Goal: Task Accomplishment & Management: Use online tool/utility

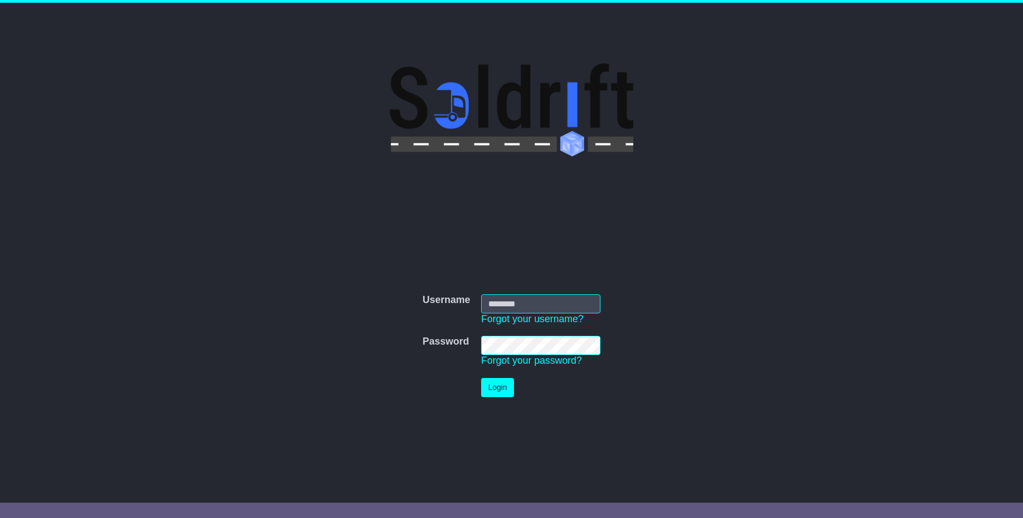
click at [532, 306] on input "Username" at bounding box center [540, 303] width 119 height 19
type input "**********"
click at [493, 392] on button "Login" at bounding box center [497, 387] width 33 height 19
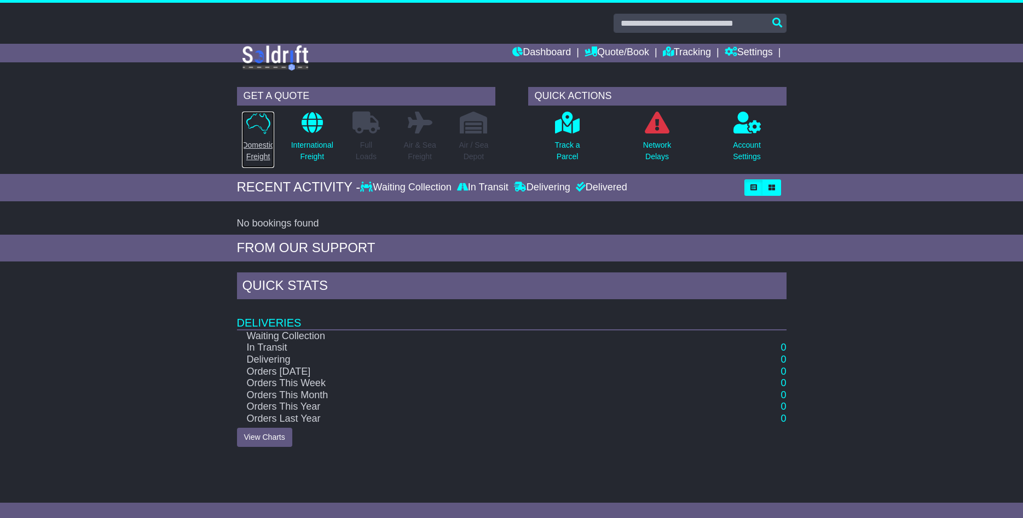
click at [266, 136] on link "Domestic Freight" at bounding box center [257, 139] width 33 height 57
